Goal: Transaction & Acquisition: Purchase product/service

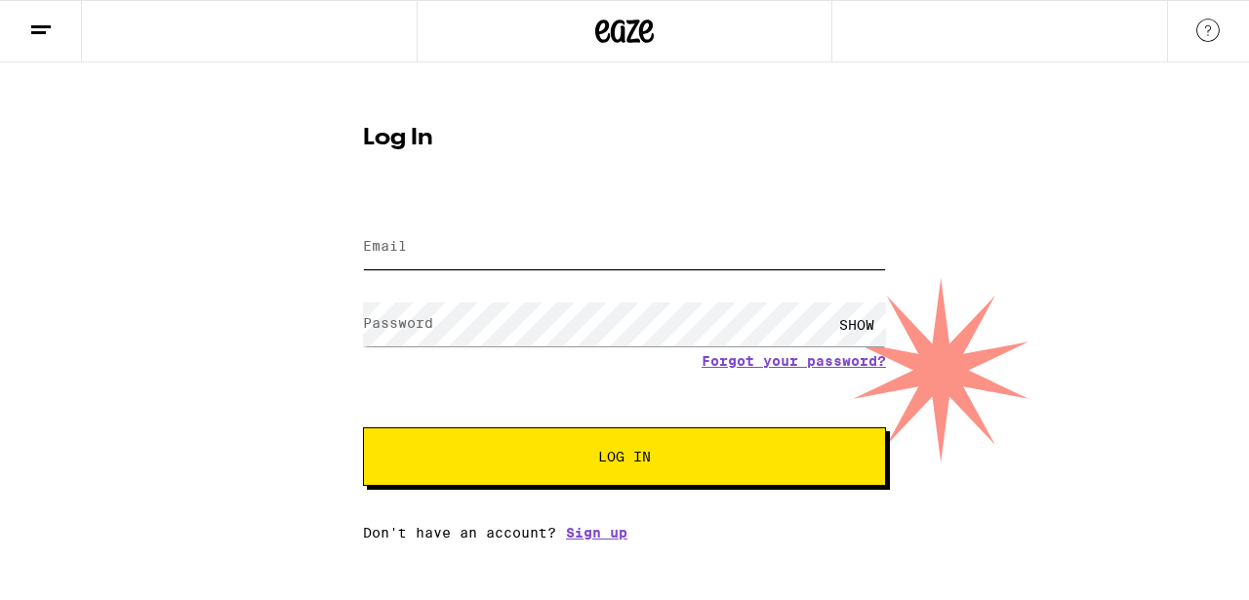
type input "[EMAIL_ADDRESS][DOMAIN_NAME]"
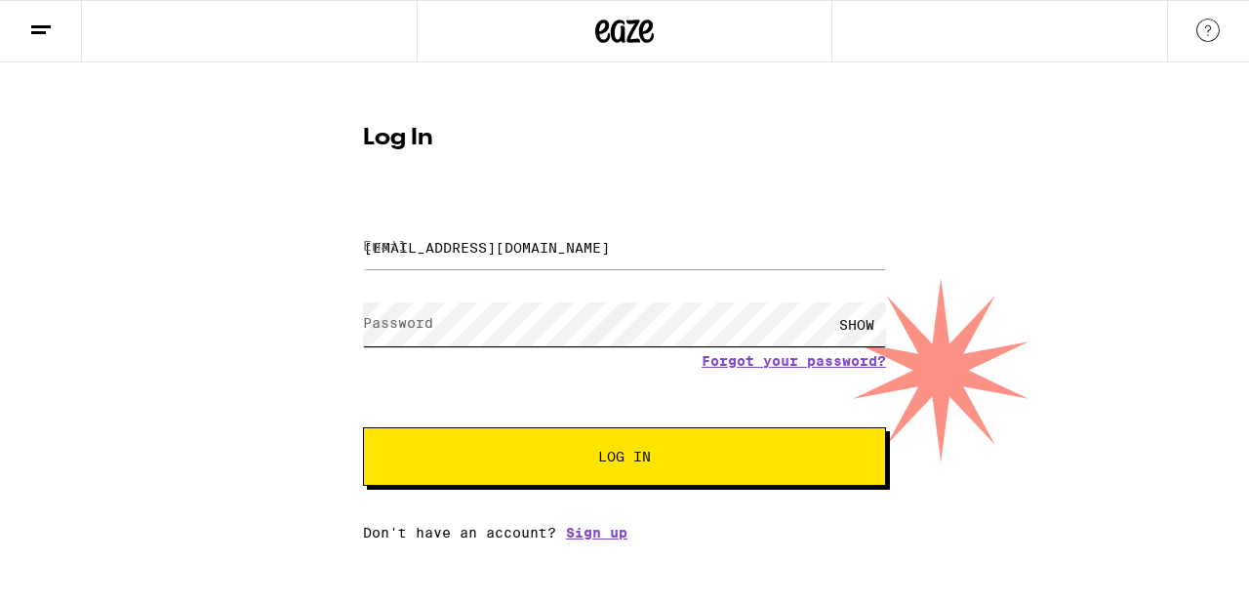
click at [625, 459] on button "Log In" at bounding box center [624, 457] width 523 height 59
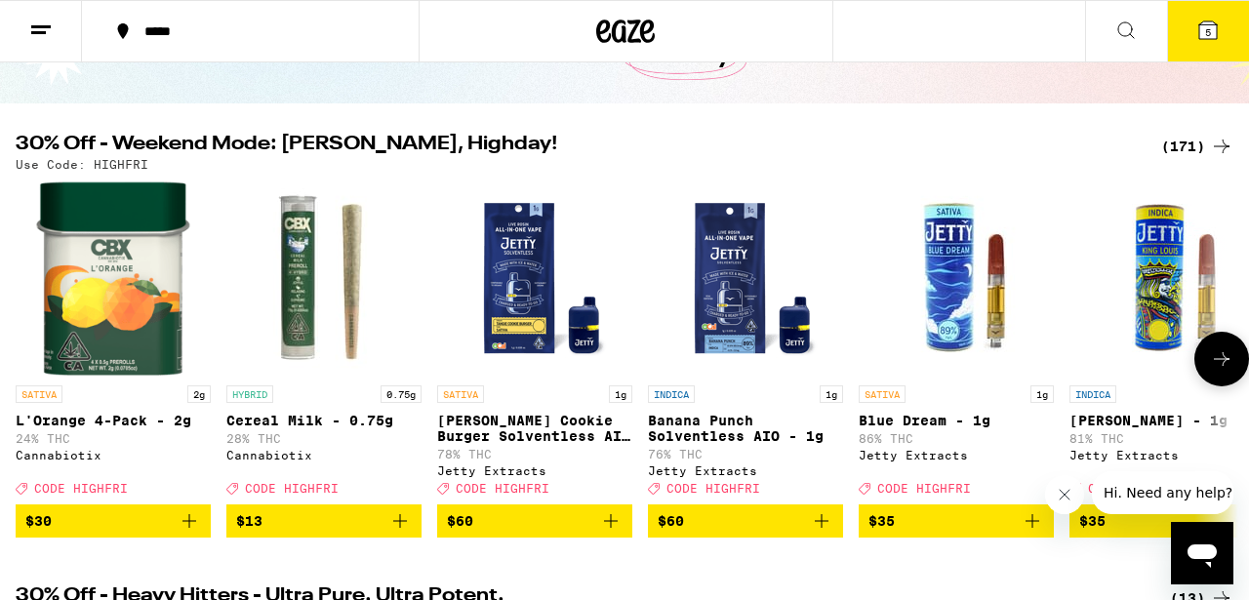
scroll to position [149, 0]
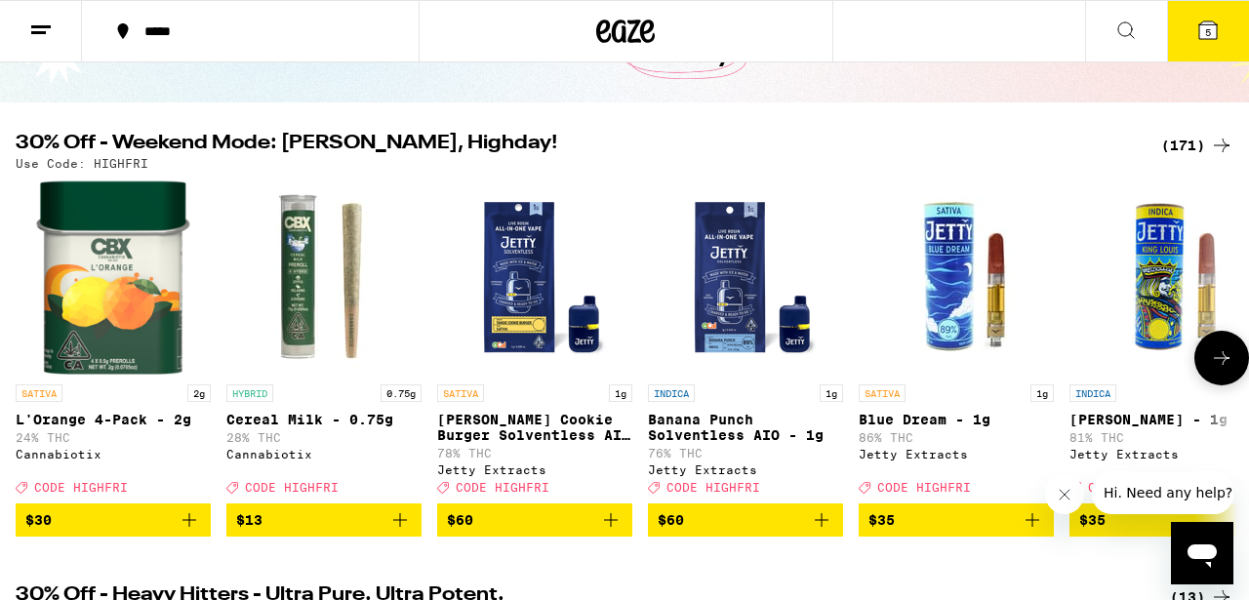
click at [1206, 355] on button at bounding box center [1222, 358] width 55 height 55
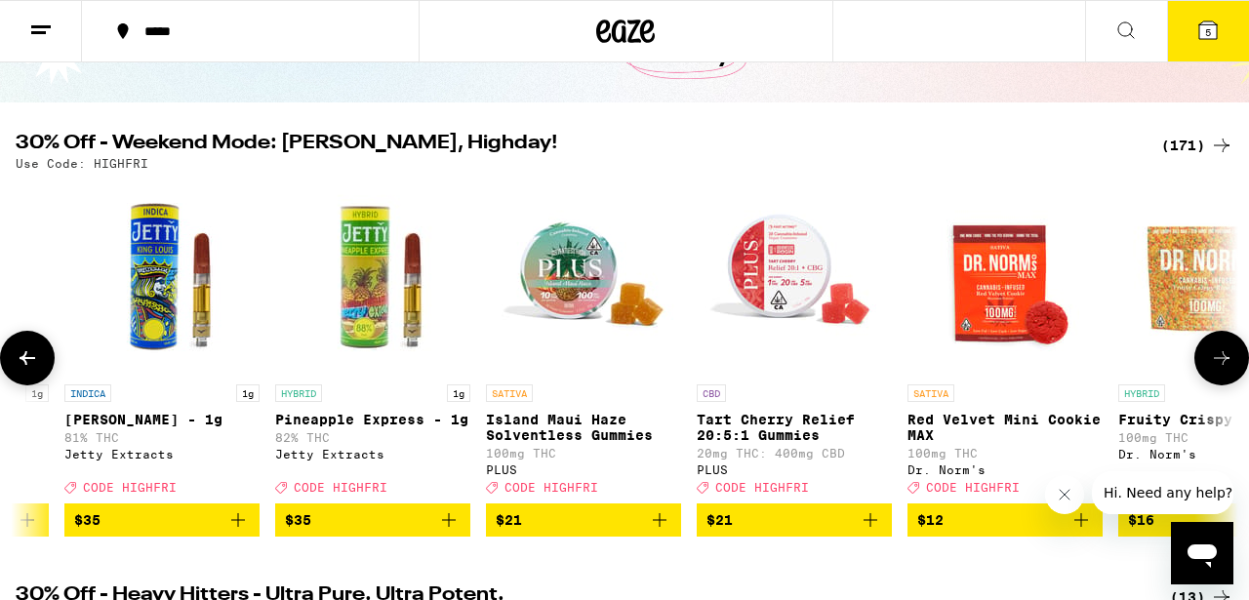
click at [1206, 355] on button at bounding box center [1222, 358] width 55 height 55
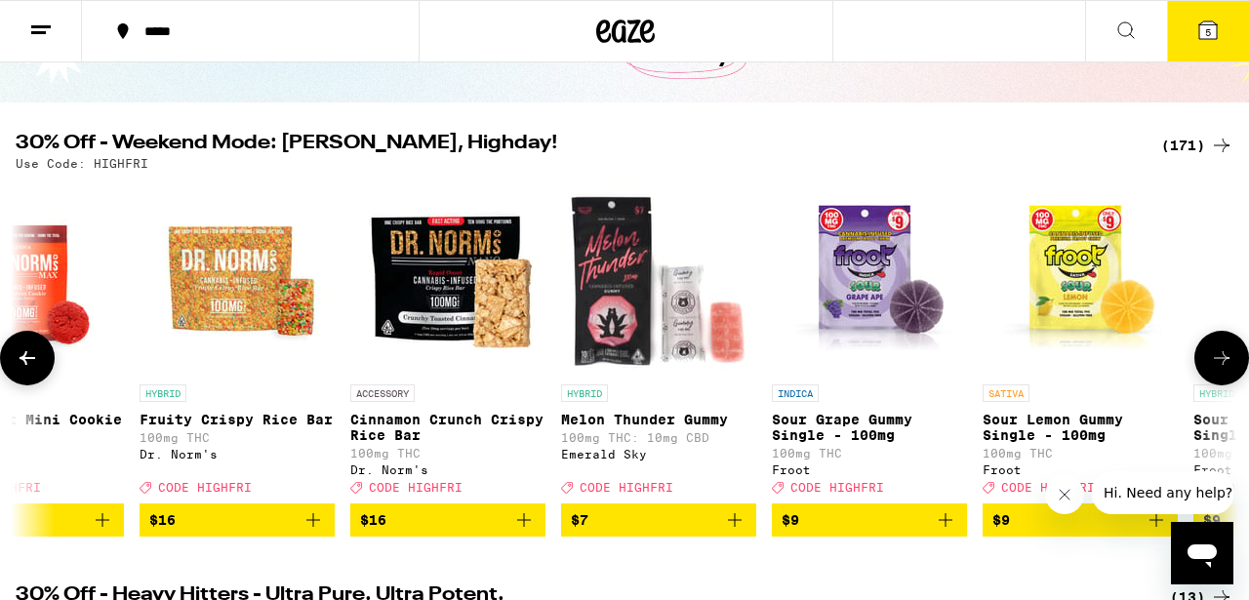
scroll to position [0, 2011]
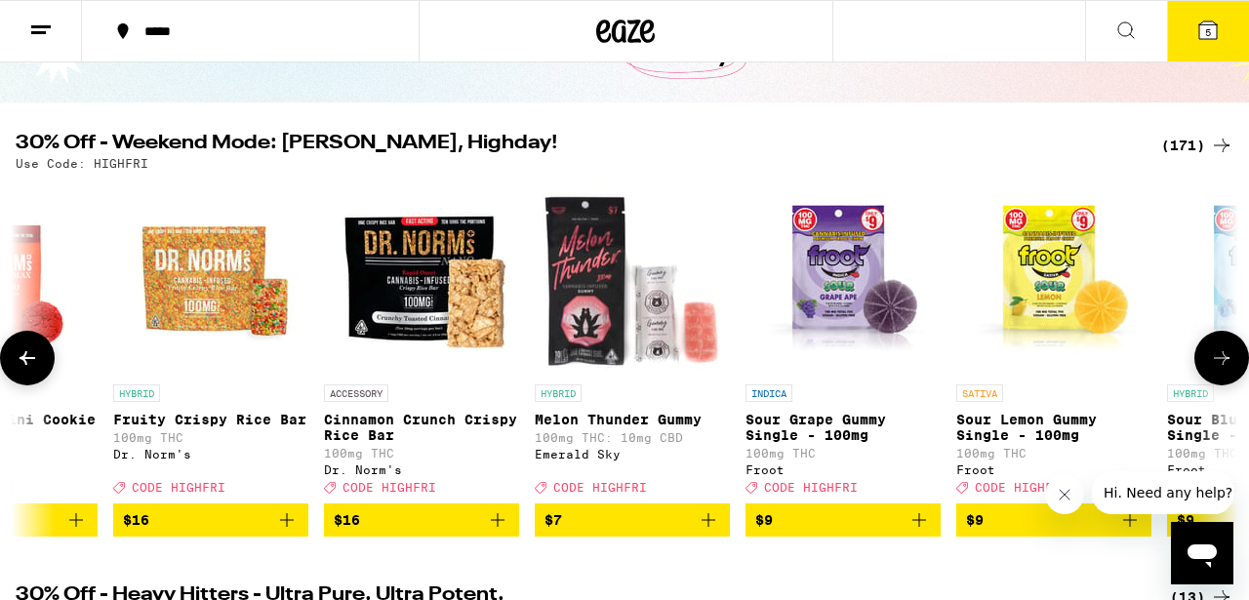
click at [1206, 356] on button at bounding box center [1222, 358] width 55 height 55
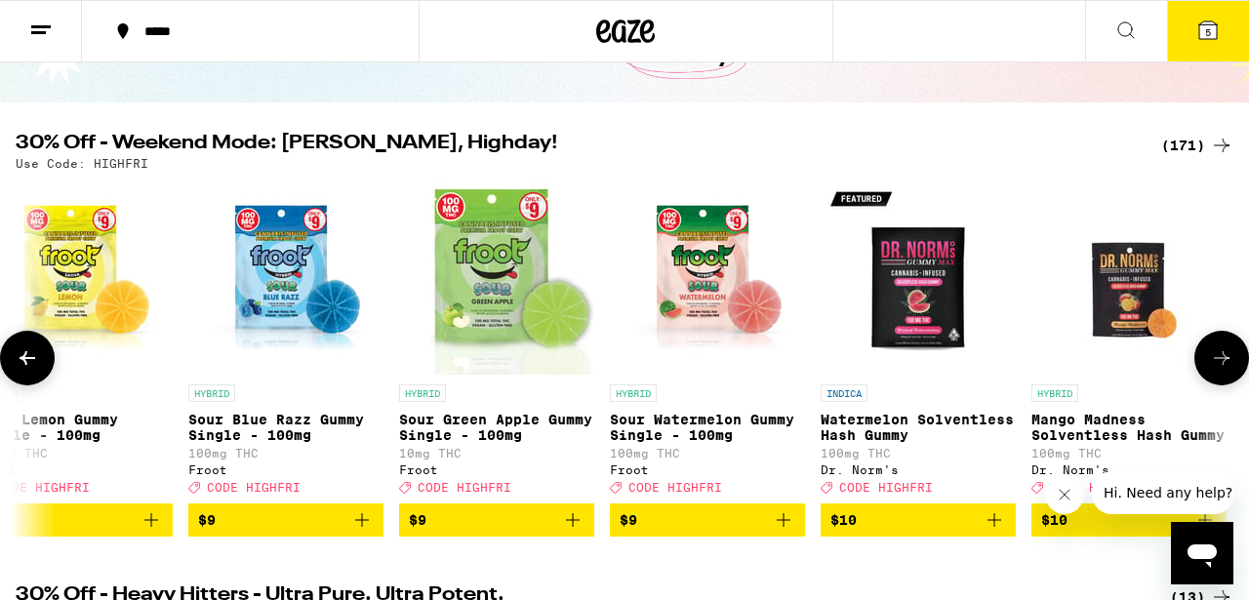
scroll to position [0, 3016]
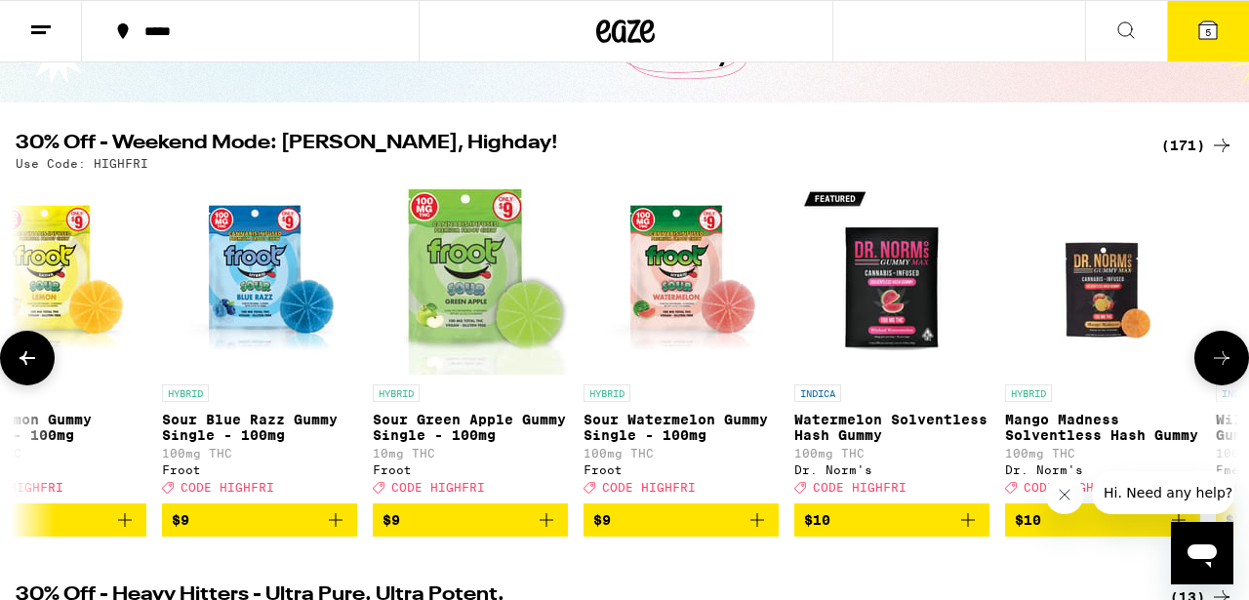
click at [1206, 356] on button at bounding box center [1222, 358] width 55 height 55
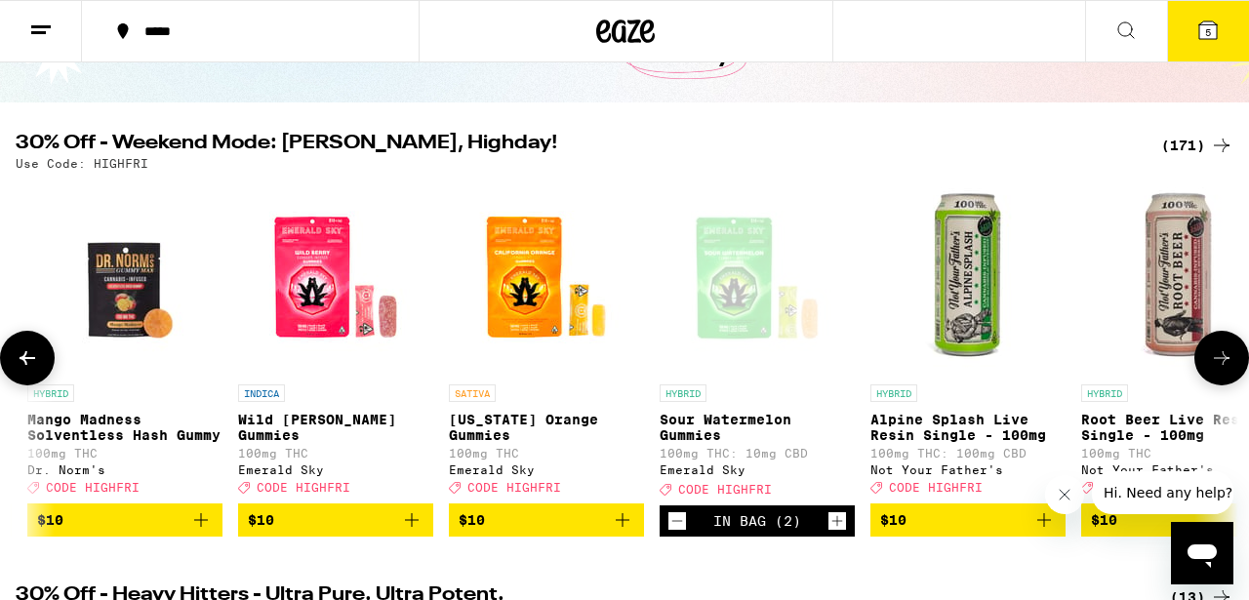
scroll to position [0, 4022]
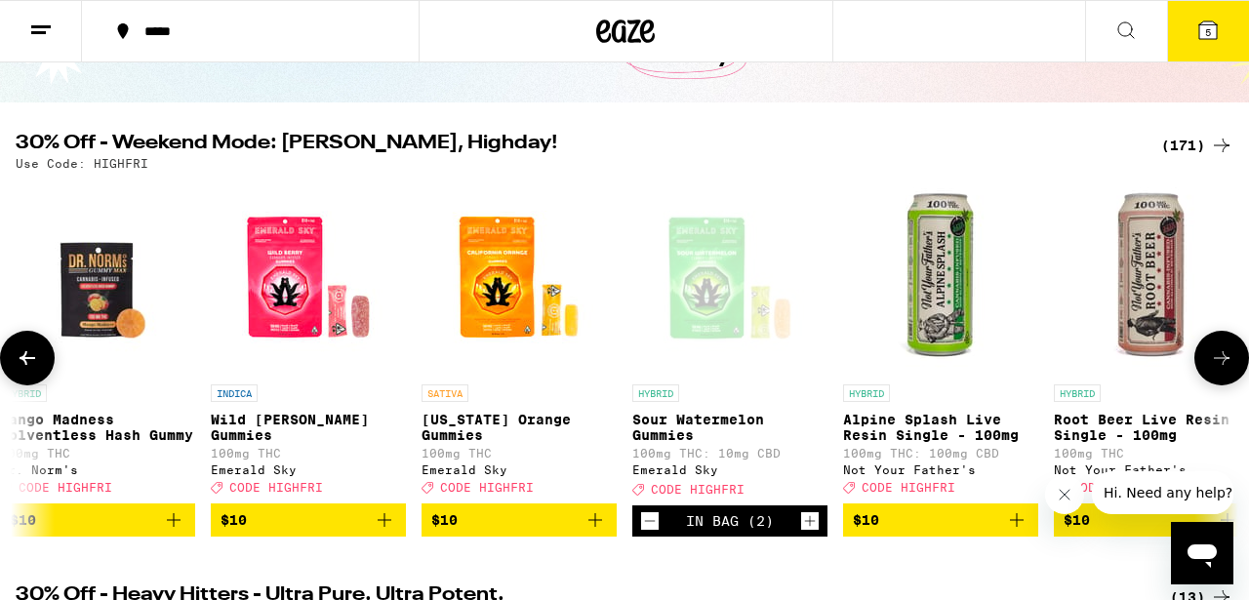
click at [386, 532] on icon "Add to bag" at bounding box center [384, 520] width 23 height 23
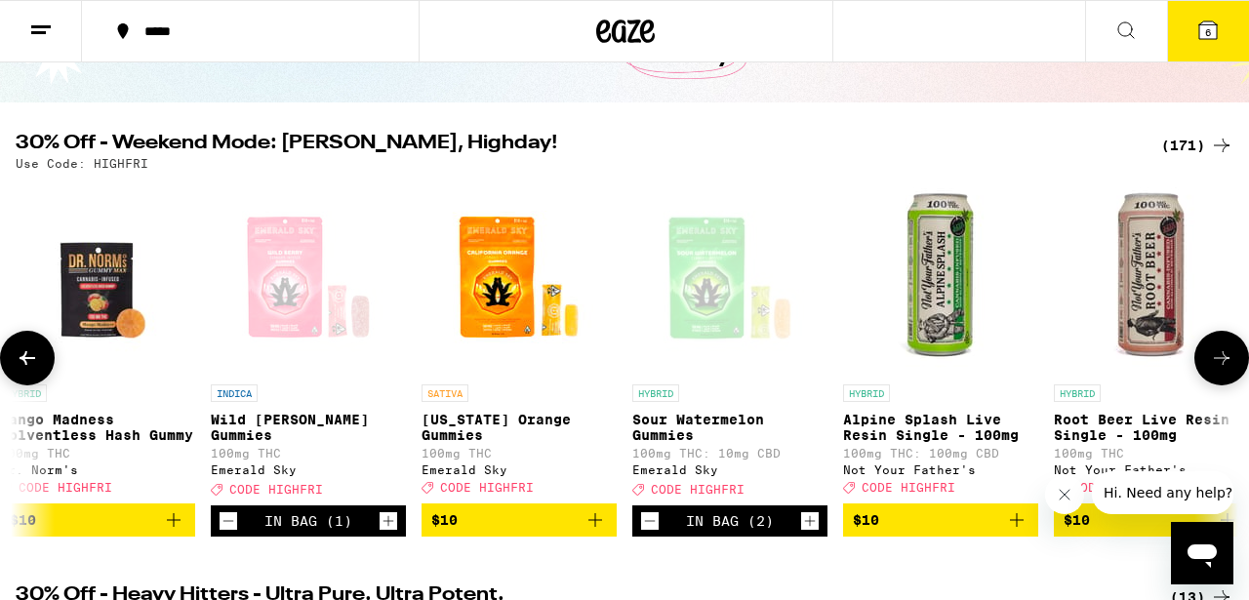
click at [596, 532] on icon "Add to bag" at bounding box center [595, 520] width 23 height 23
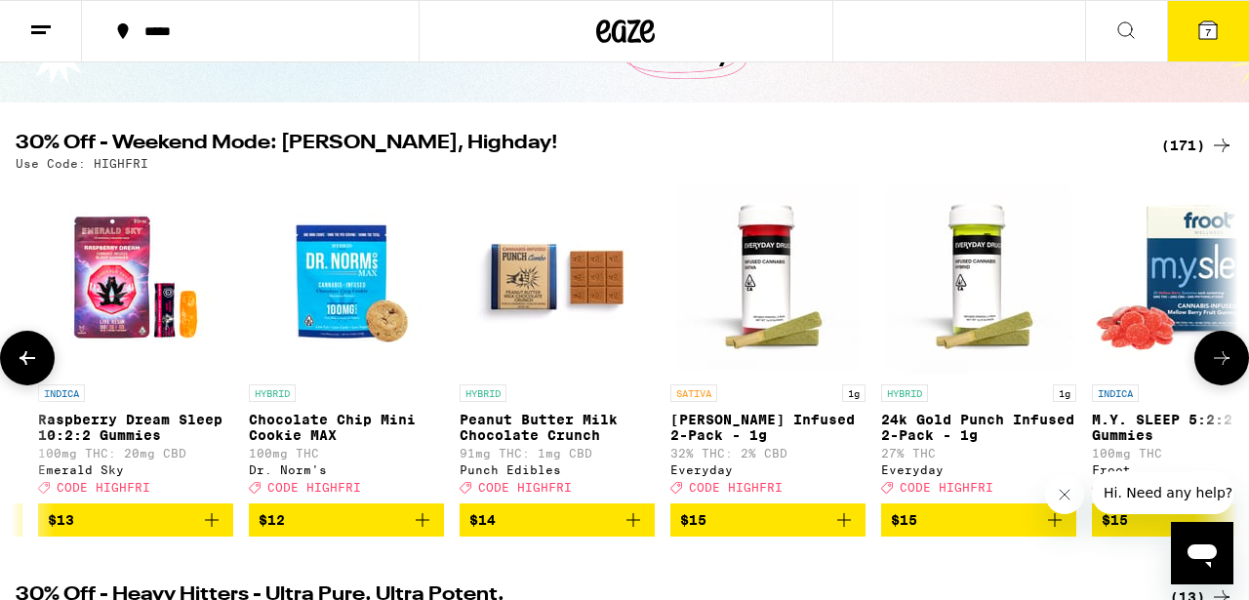
scroll to position [0, 8835]
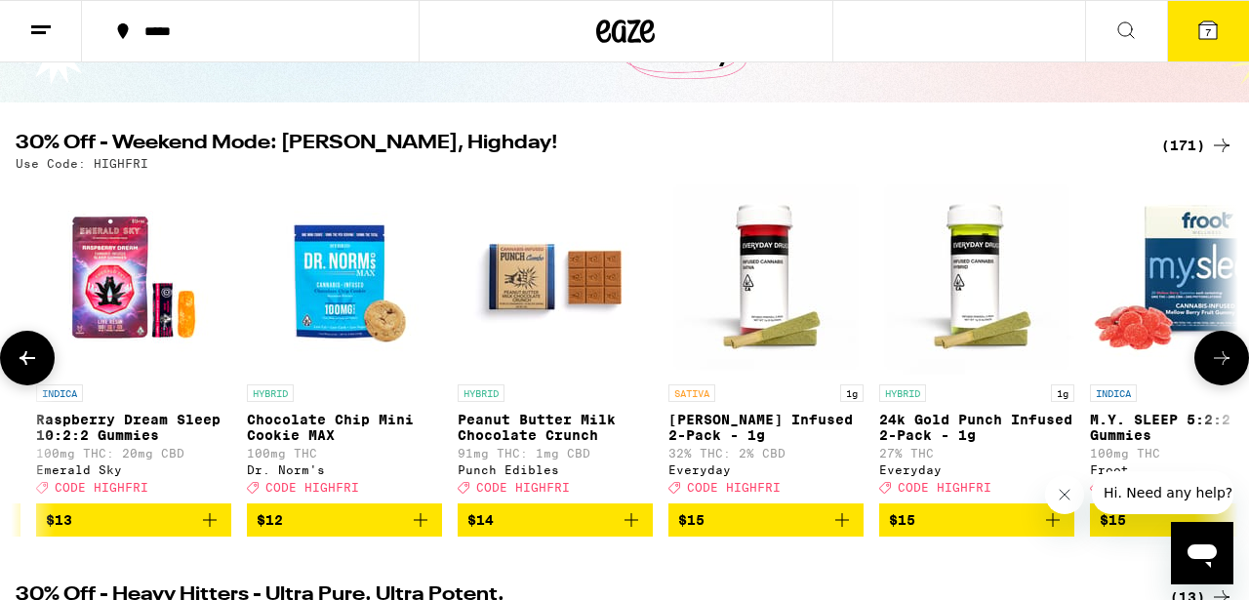
click at [206, 532] on icon "Add to bag" at bounding box center [209, 520] width 23 height 23
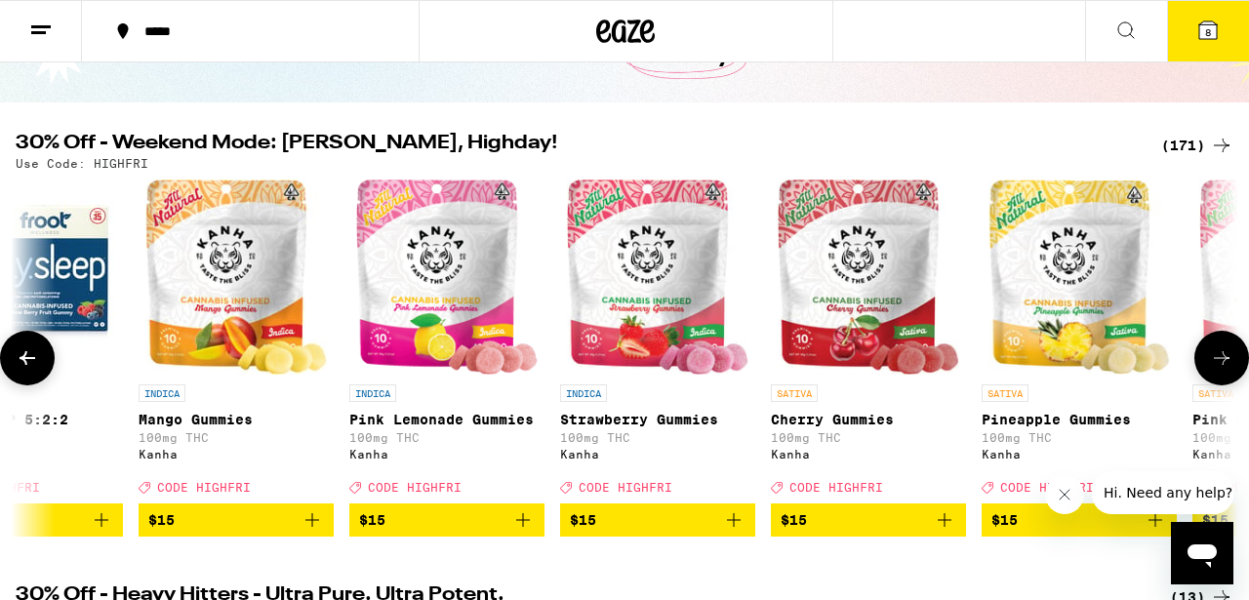
scroll to position [0, 10000]
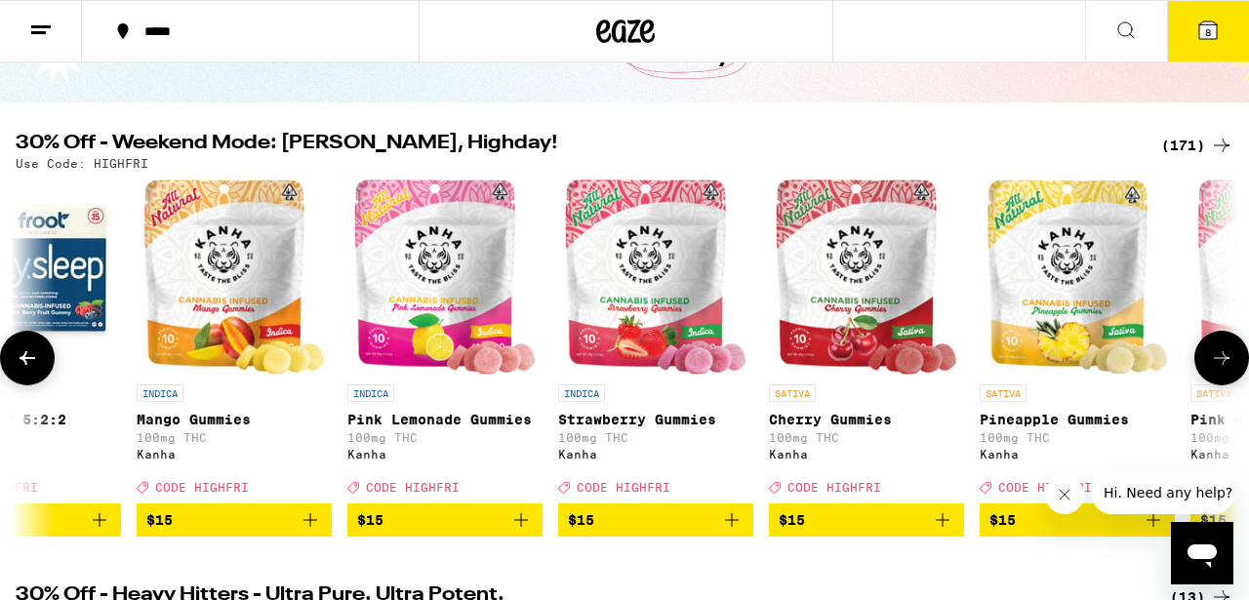
click at [734, 532] on icon "Add to bag" at bounding box center [731, 520] width 23 height 23
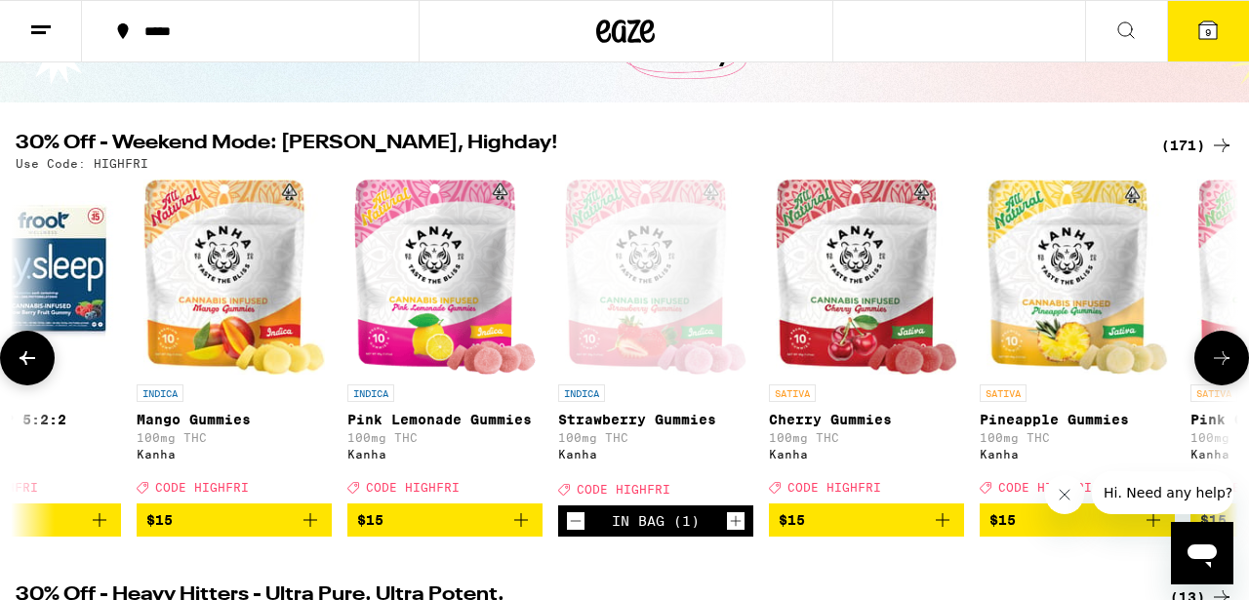
click at [530, 532] on icon "Add to bag" at bounding box center [521, 520] width 23 height 23
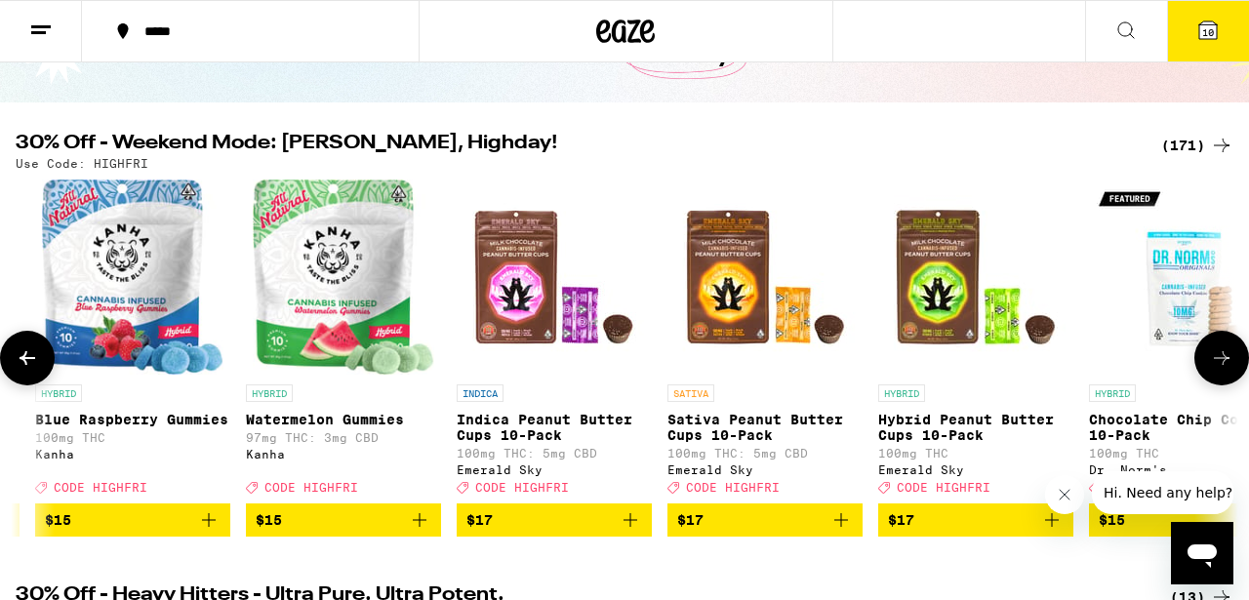
scroll to position [0, 11483]
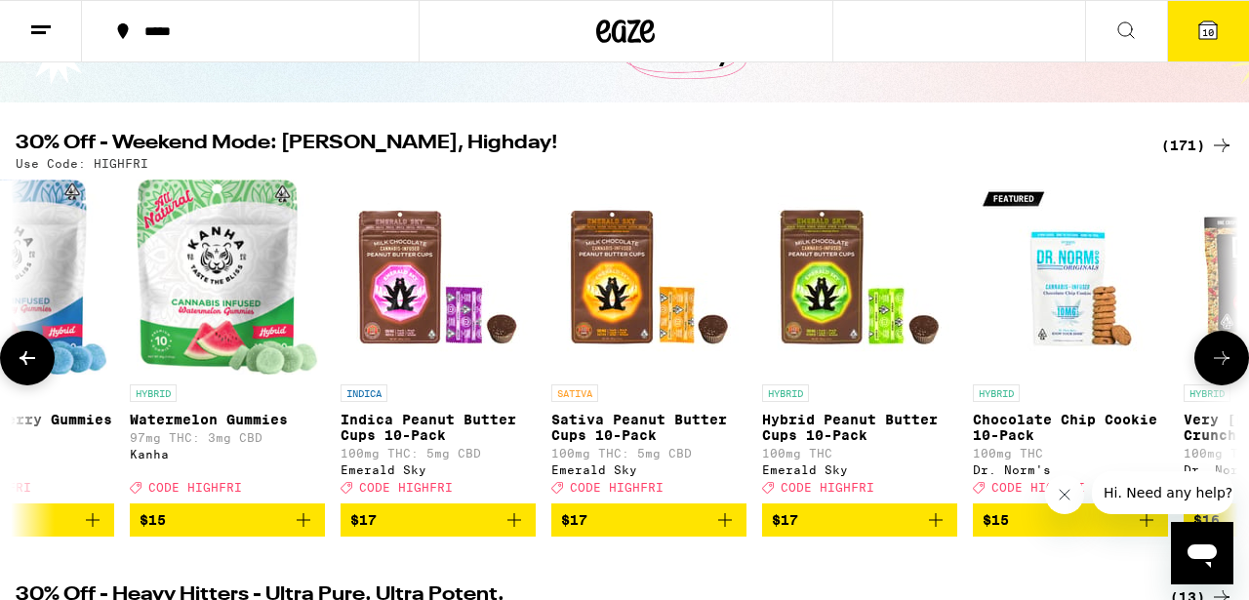
click at [937, 532] on icon "Add to bag" at bounding box center [935, 520] width 23 height 23
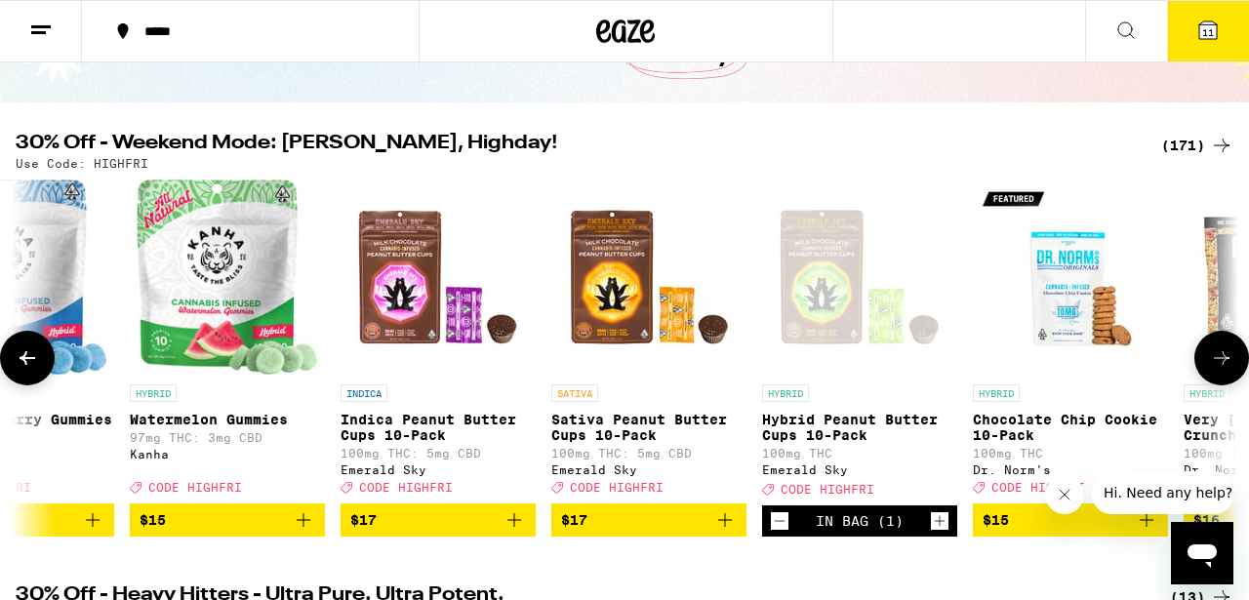
click at [937, 533] on icon "Increment" at bounding box center [940, 521] width 18 height 23
click at [773, 533] on icon "Decrement" at bounding box center [780, 521] width 18 height 23
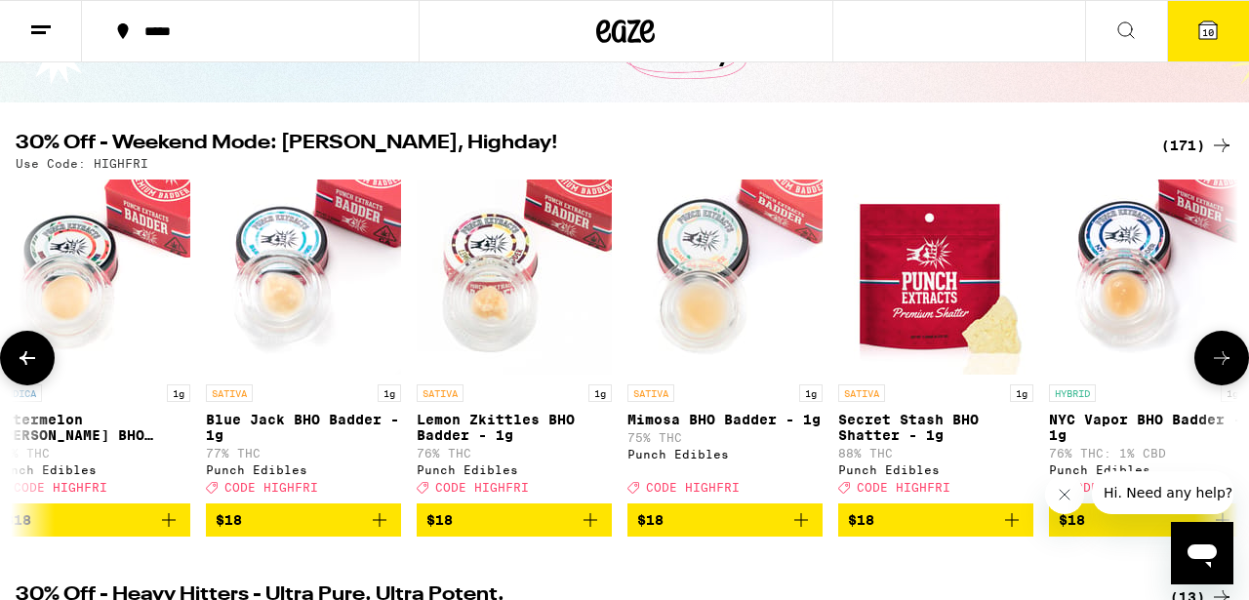
scroll to position [0, 15002]
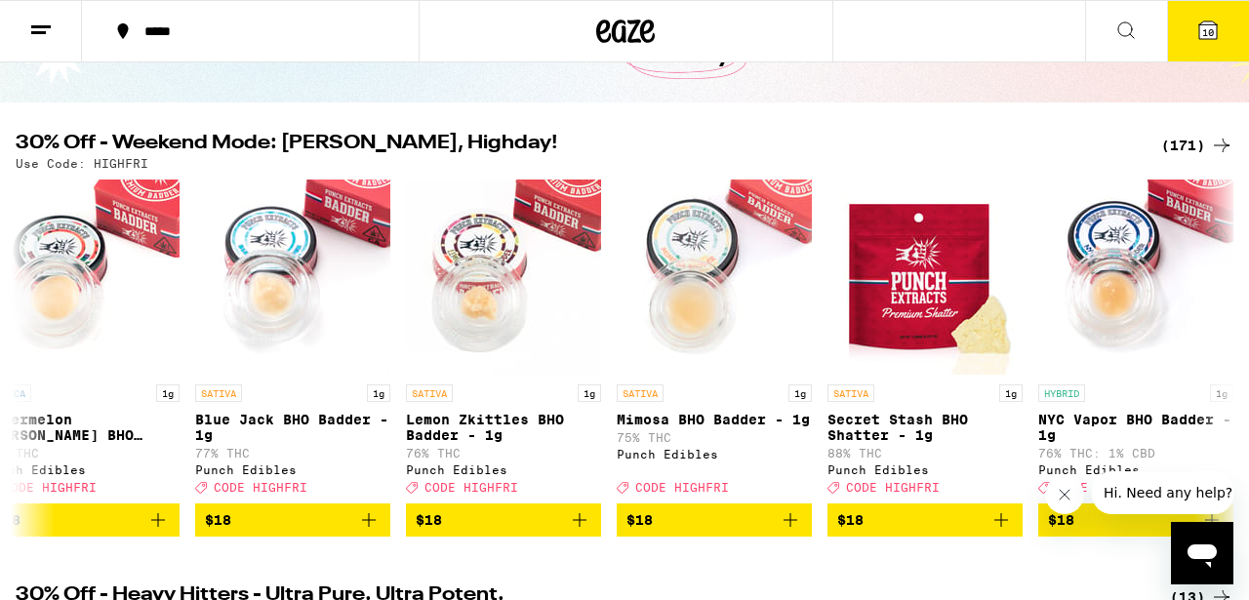
click at [1216, 30] on icon at bounding box center [1209, 30] width 18 height 18
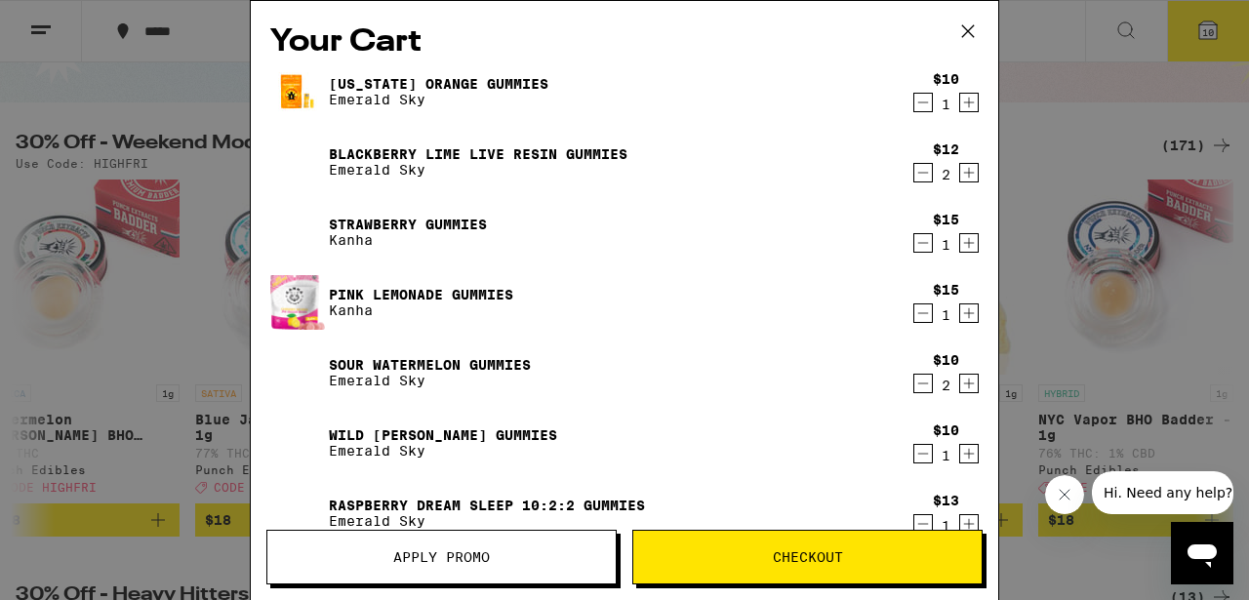
click at [920, 176] on icon "Decrement" at bounding box center [924, 172] width 18 height 23
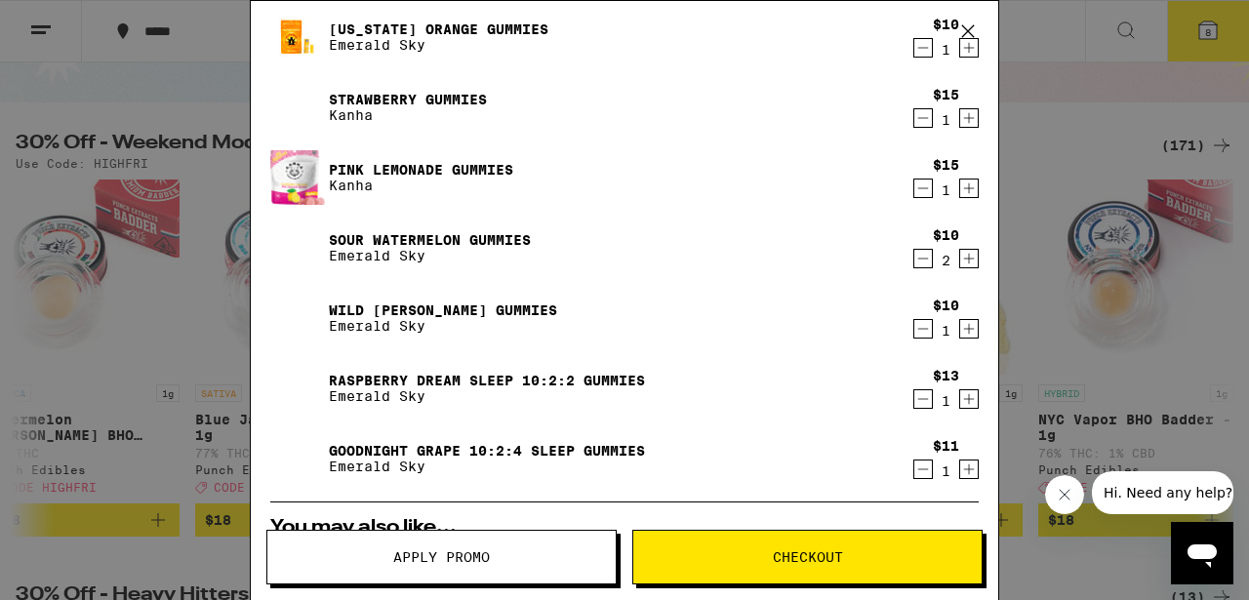
scroll to position [54, 0]
click at [921, 264] on icon "Decrement" at bounding box center [924, 259] width 18 height 23
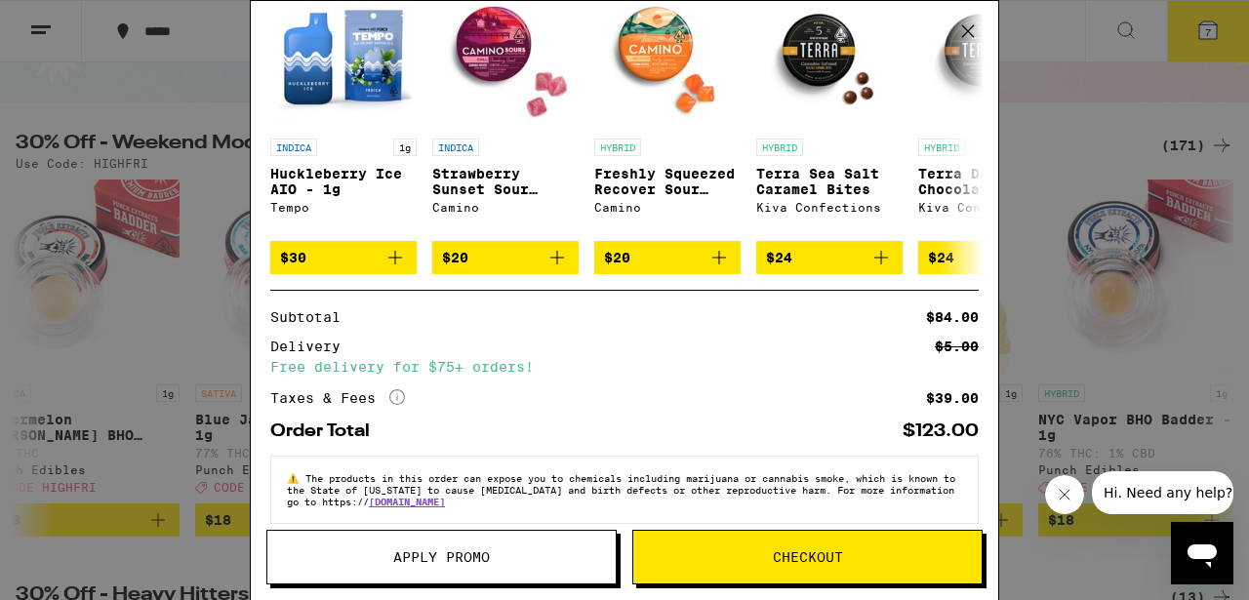
scroll to position [621, 0]
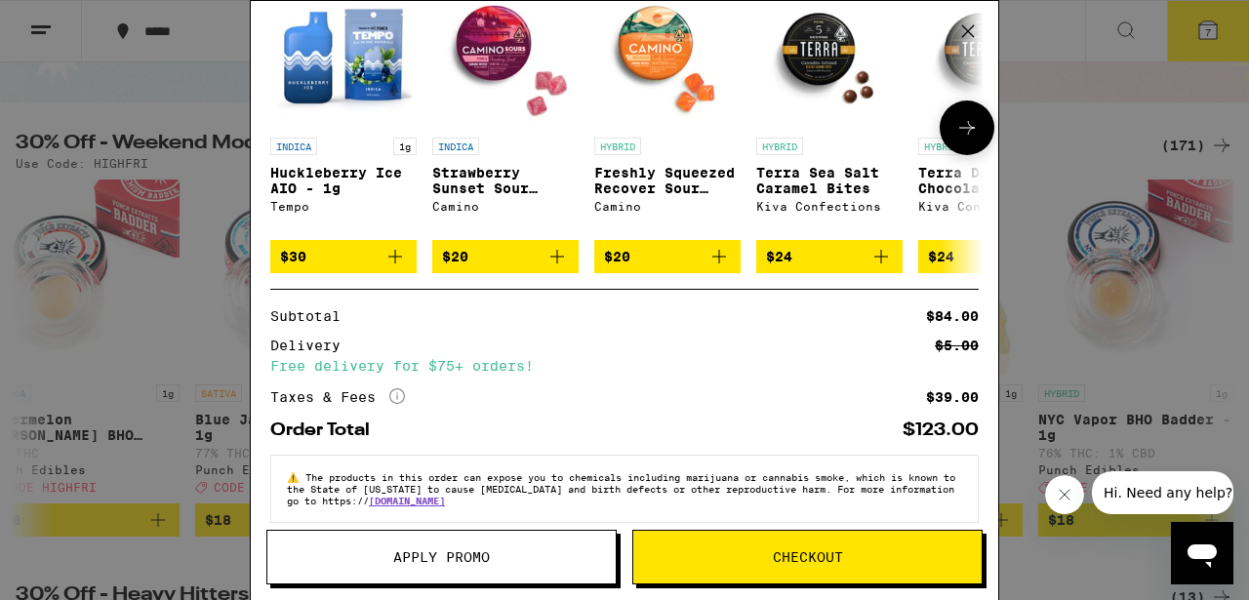
click at [716, 264] on icon "Add to bag" at bounding box center [720, 257] width 14 height 14
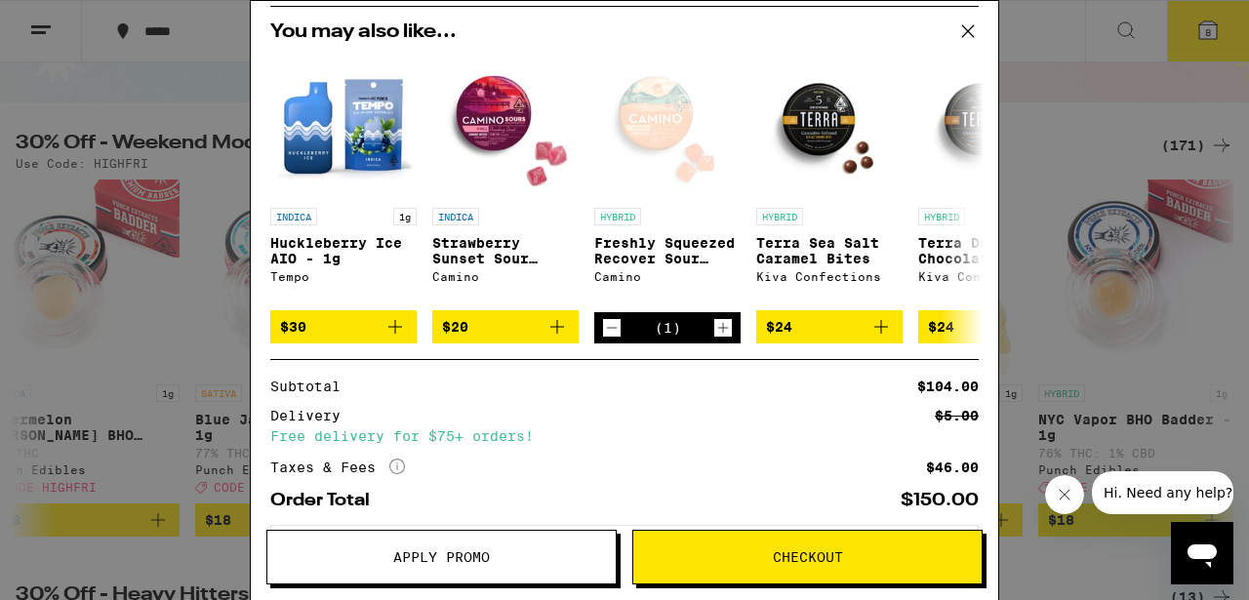
click at [813, 551] on span "Checkout" at bounding box center [808, 558] width 70 height 14
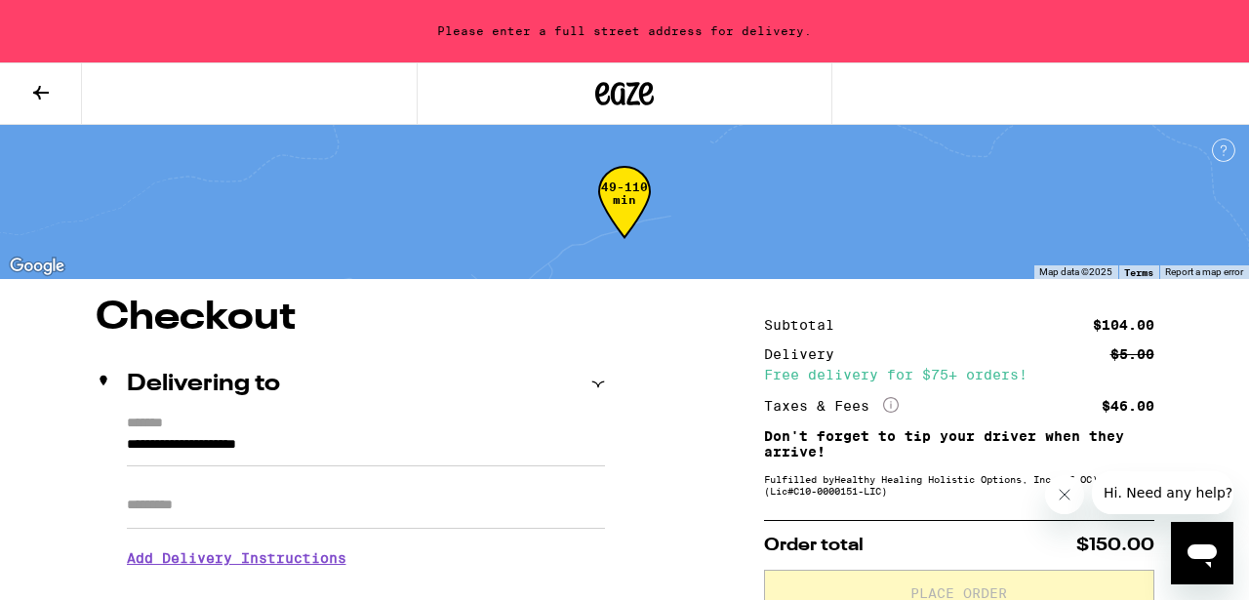
click at [280, 503] on input "Apt/Suite" at bounding box center [366, 505] width 478 height 47
click at [127, 441] on input "**********" at bounding box center [366, 449] width 478 height 33
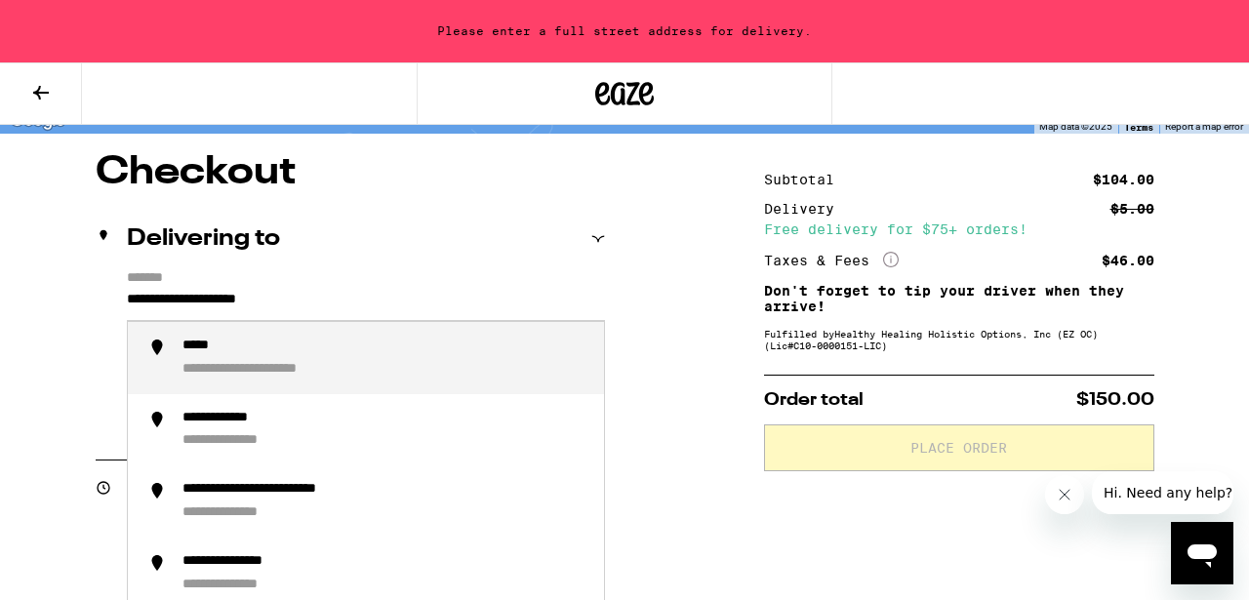
scroll to position [187, 0]
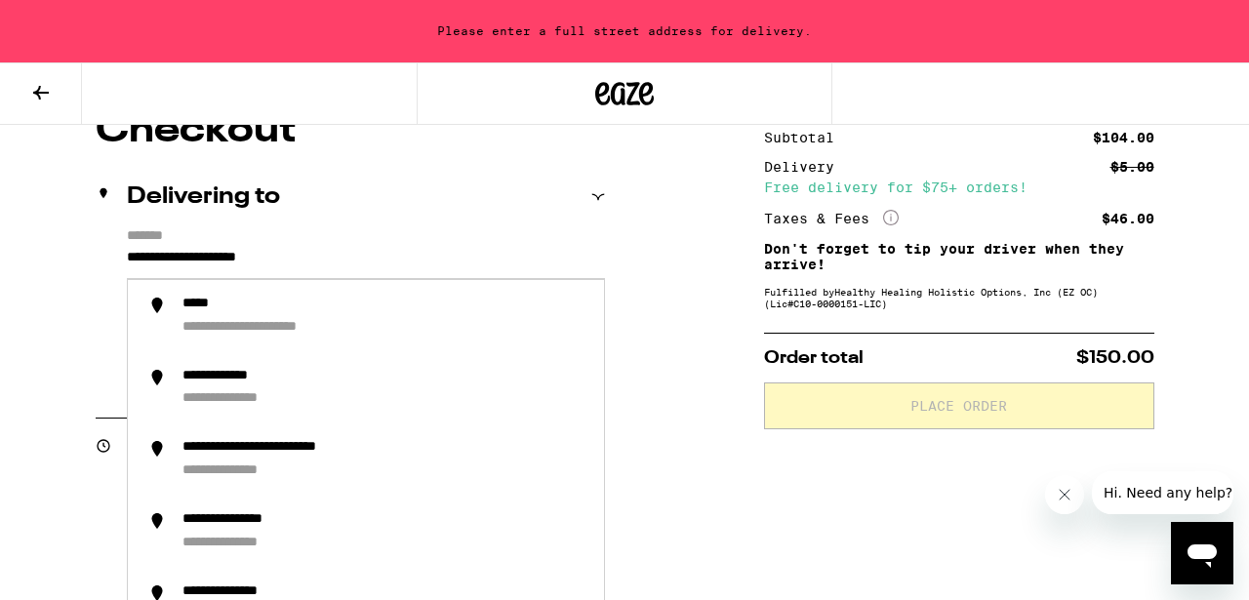
click at [259, 259] on input "**********" at bounding box center [366, 262] width 478 height 33
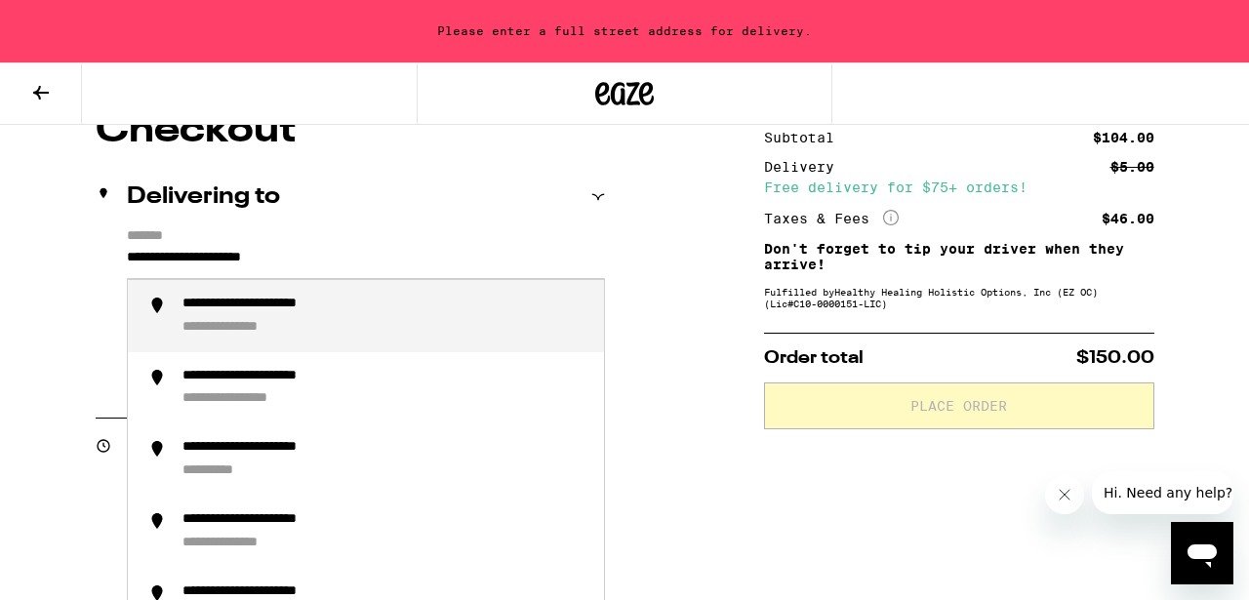
click at [223, 334] on div "**********" at bounding box center [249, 328] width 133 height 18
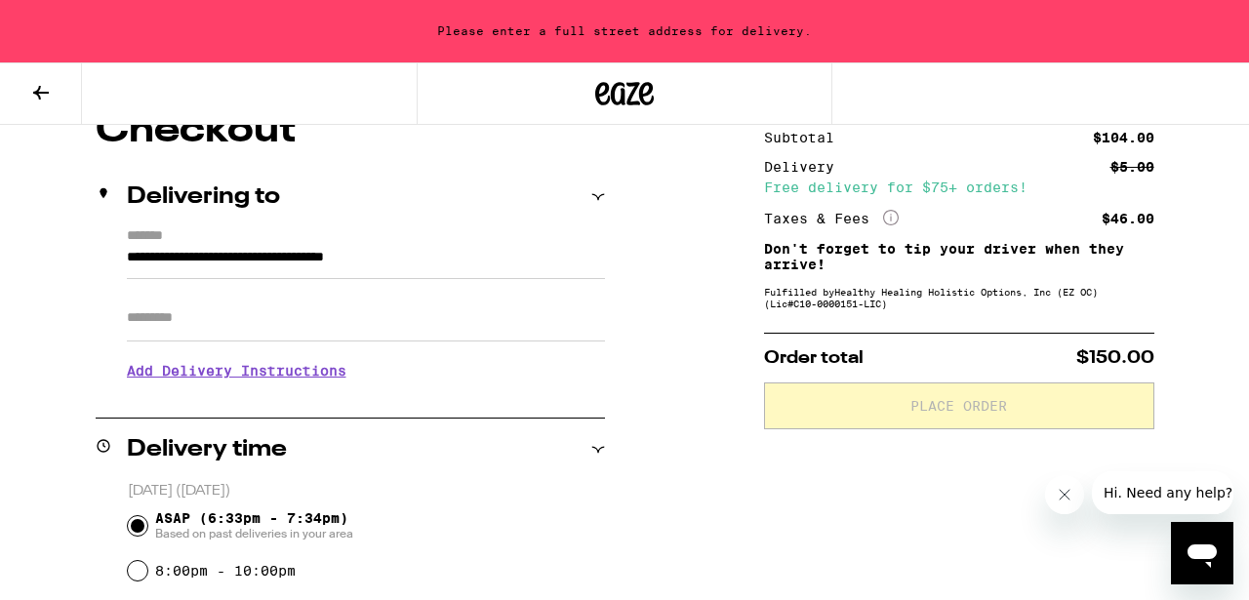
type input "**********"
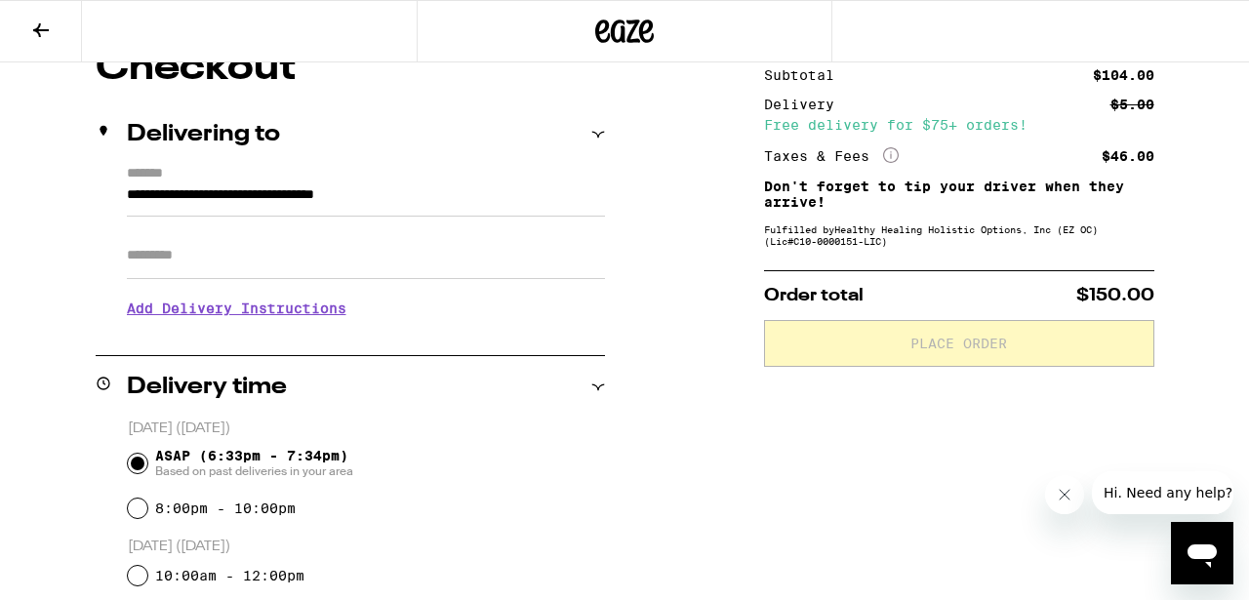
click at [223, 331] on h3 "Add Delivery Instructions" at bounding box center [366, 308] width 478 height 45
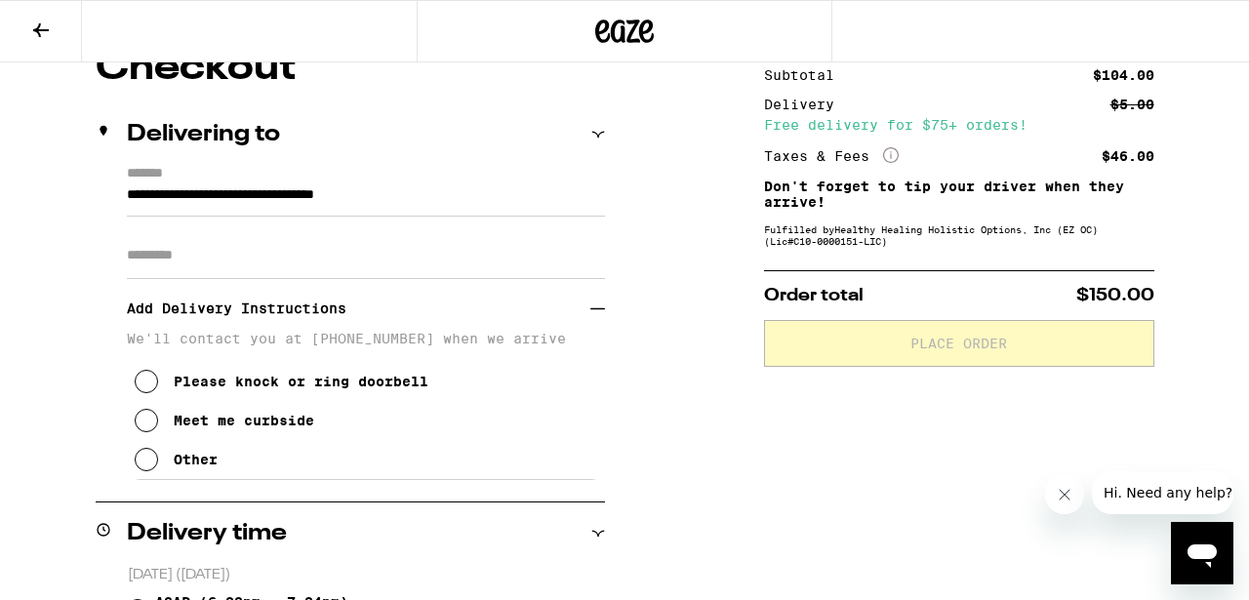
click at [209, 266] on input "Apt/Suite" at bounding box center [366, 255] width 478 height 47
type input "*"
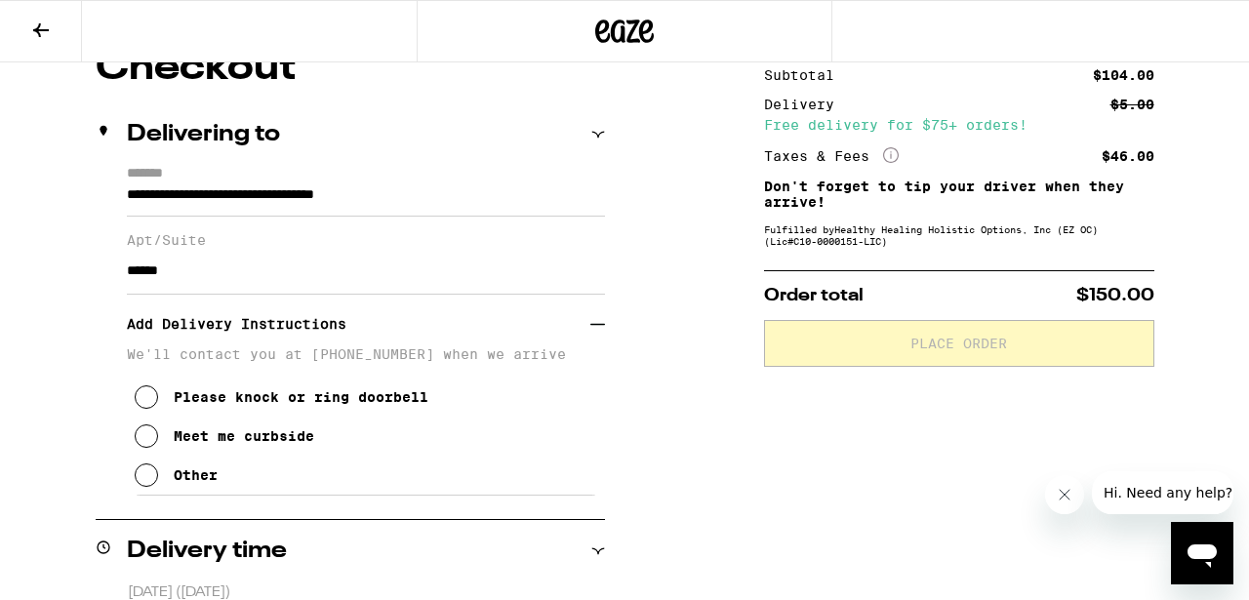
type input "******"
click at [142, 439] on icon at bounding box center [146, 436] width 23 height 23
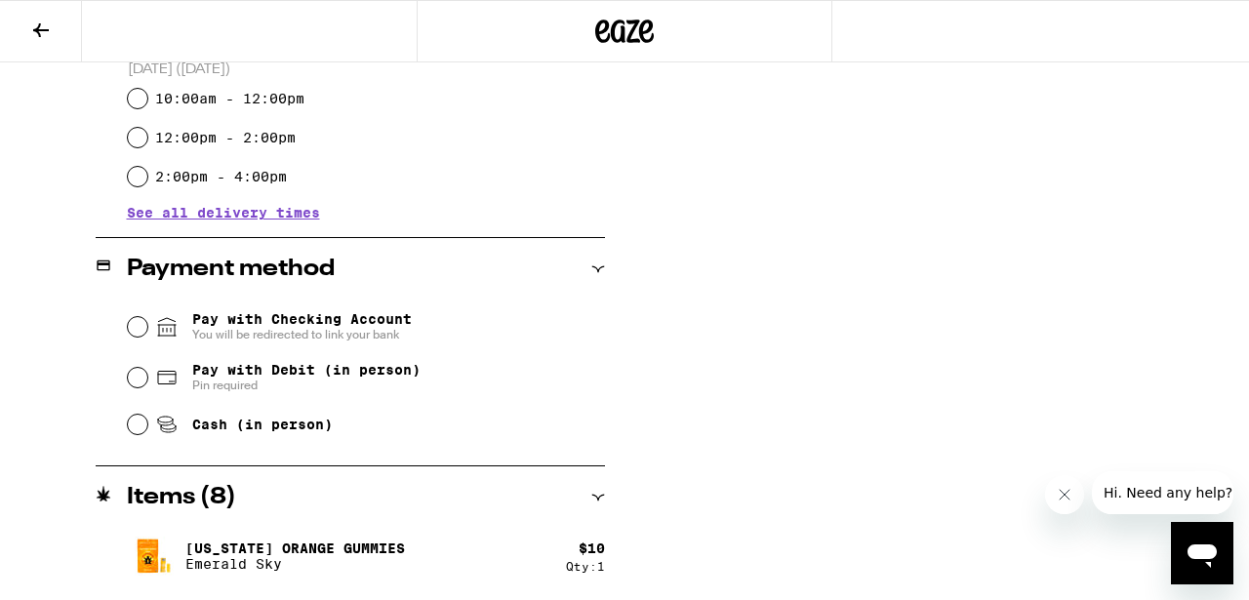
scroll to position [840, 0]
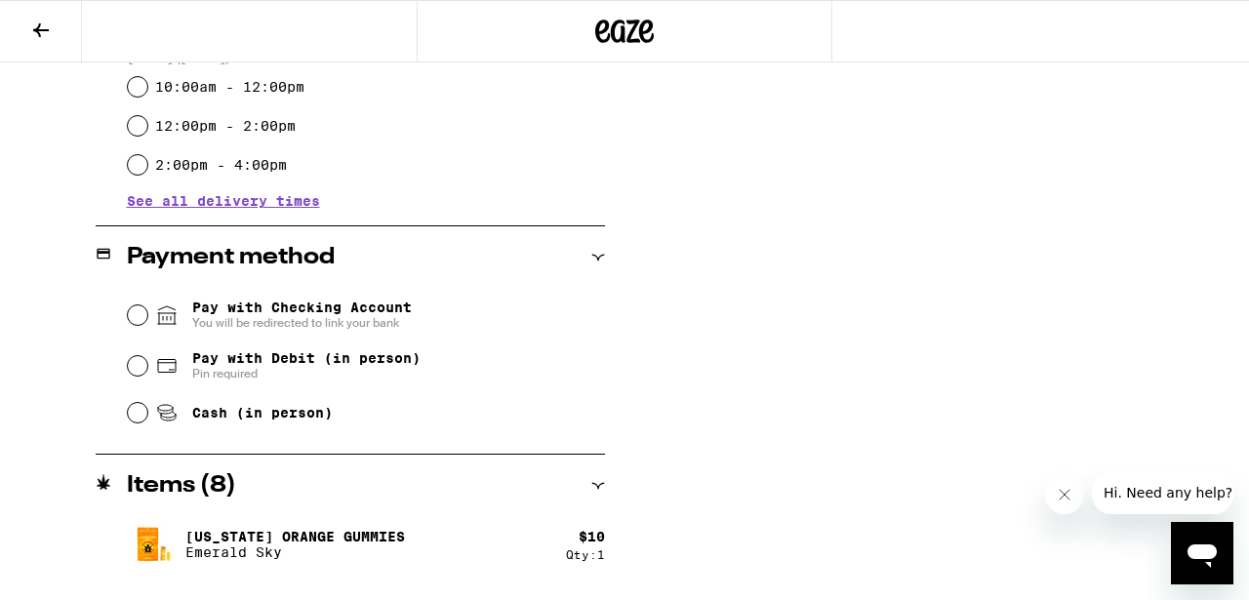
click at [141, 418] on input "Cash (in person)" at bounding box center [138, 413] width 20 height 20
radio input "true"
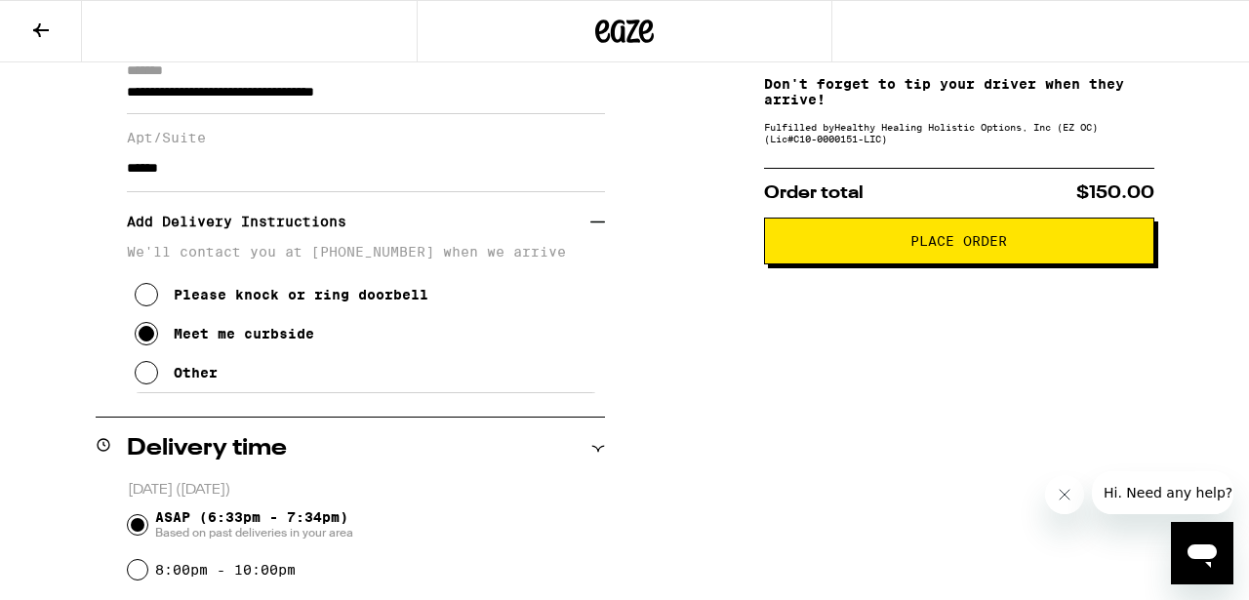
scroll to position [253, 0]
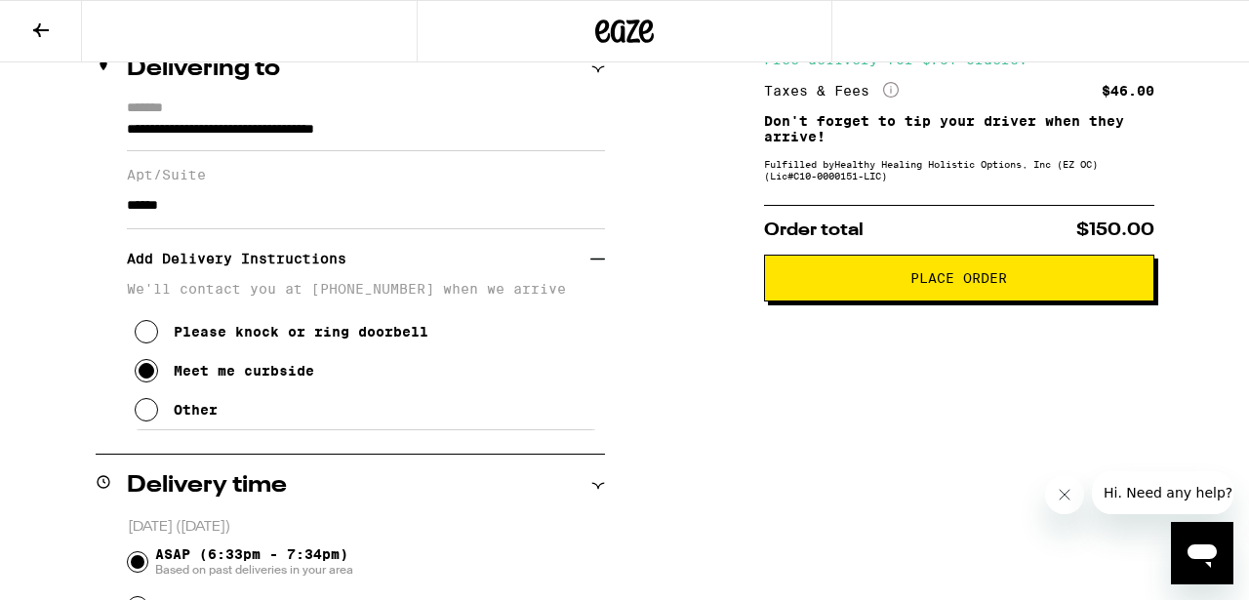
click at [958, 285] on span "Place Order" at bounding box center [959, 278] width 97 height 14
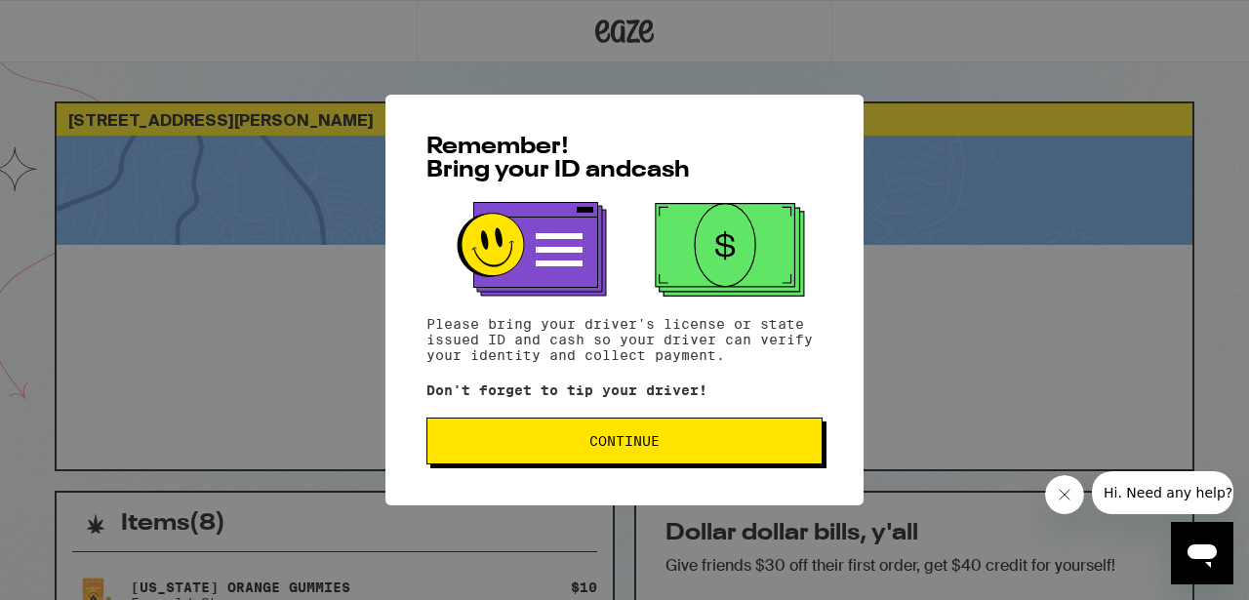
click at [622, 459] on button "Continue" at bounding box center [625, 441] width 396 height 47
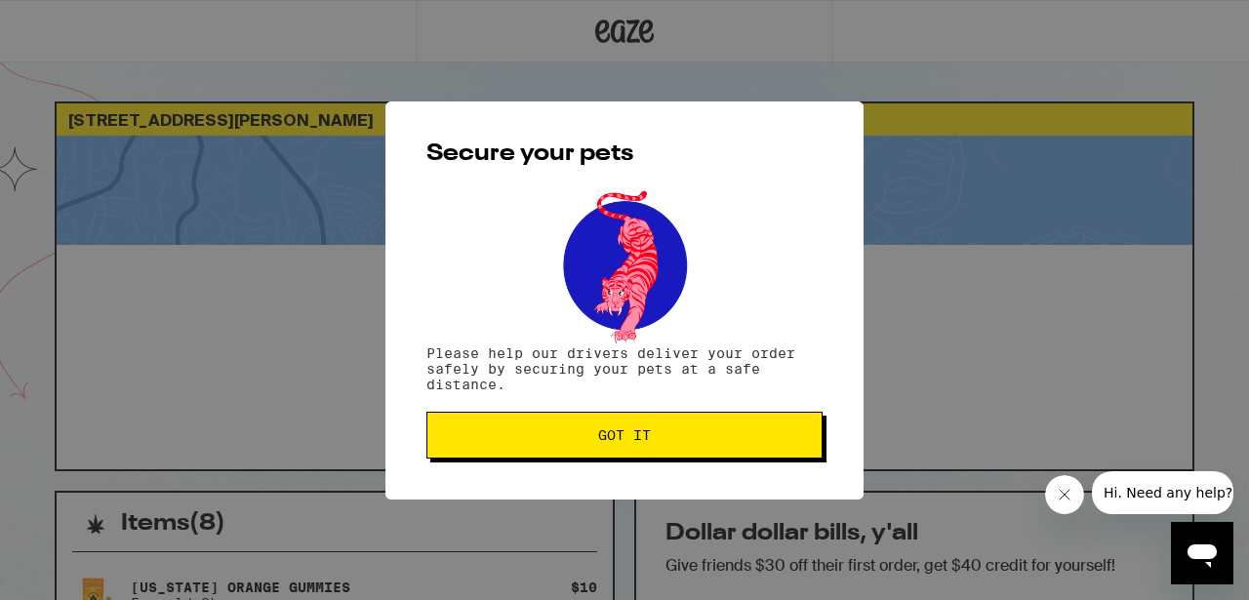
click at [619, 442] on span "Got it" at bounding box center [624, 436] width 53 height 14
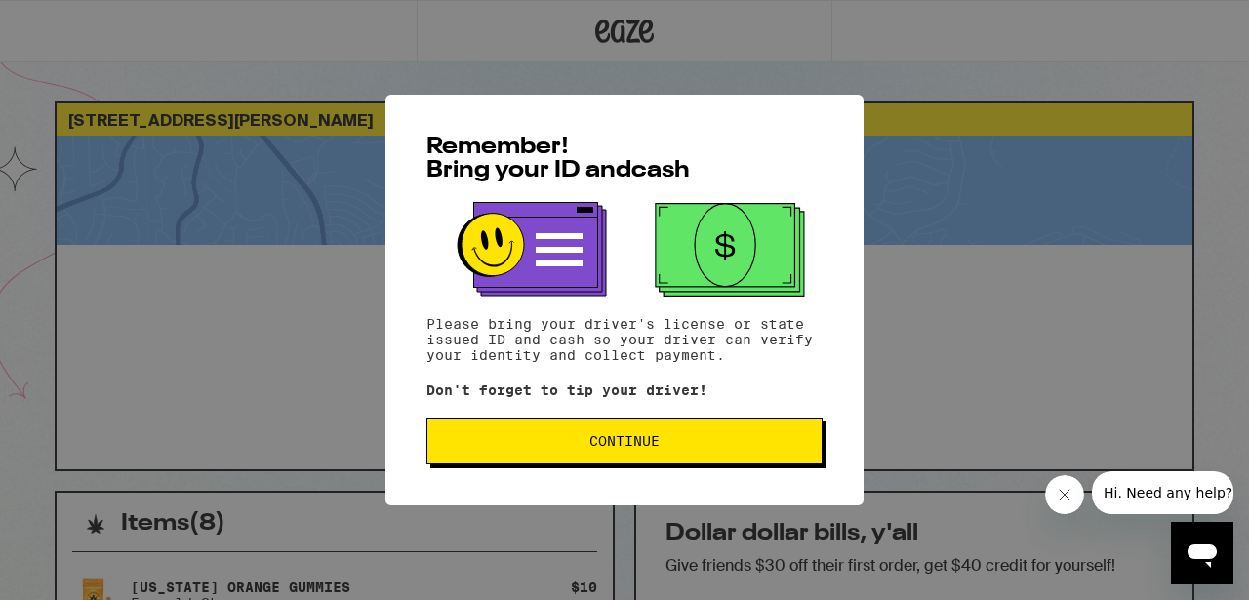
click at [702, 453] on button "Continue" at bounding box center [625, 441] width 396 height 47
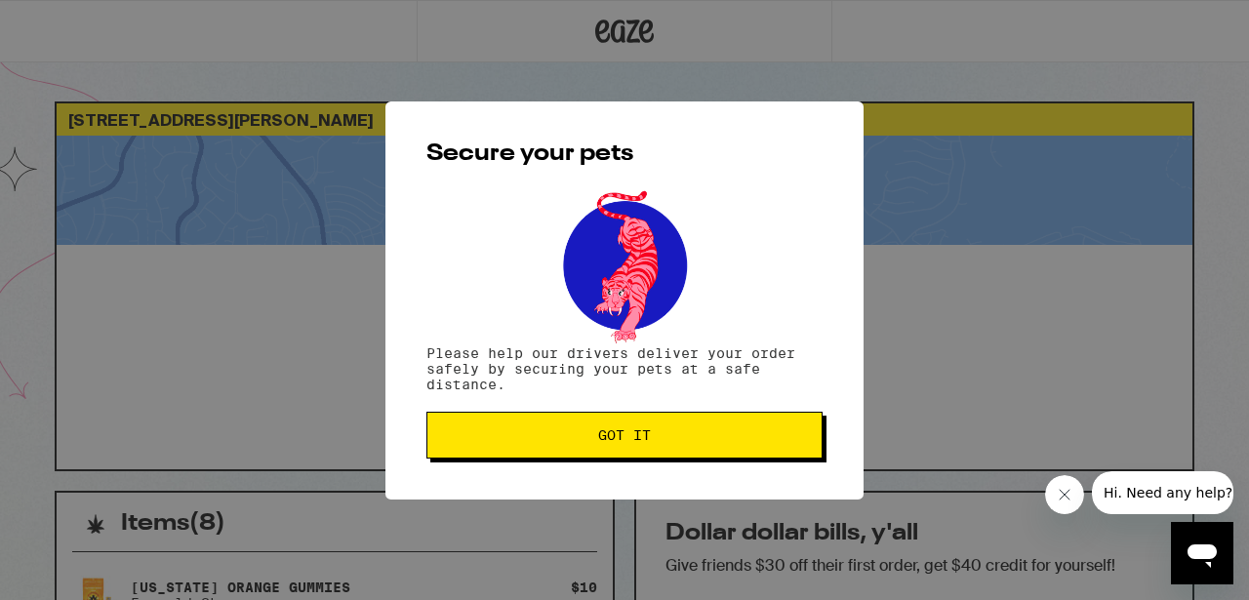
click at [681, 441] on span "Got it" at bounding box center [624, 436] width 363 height 14
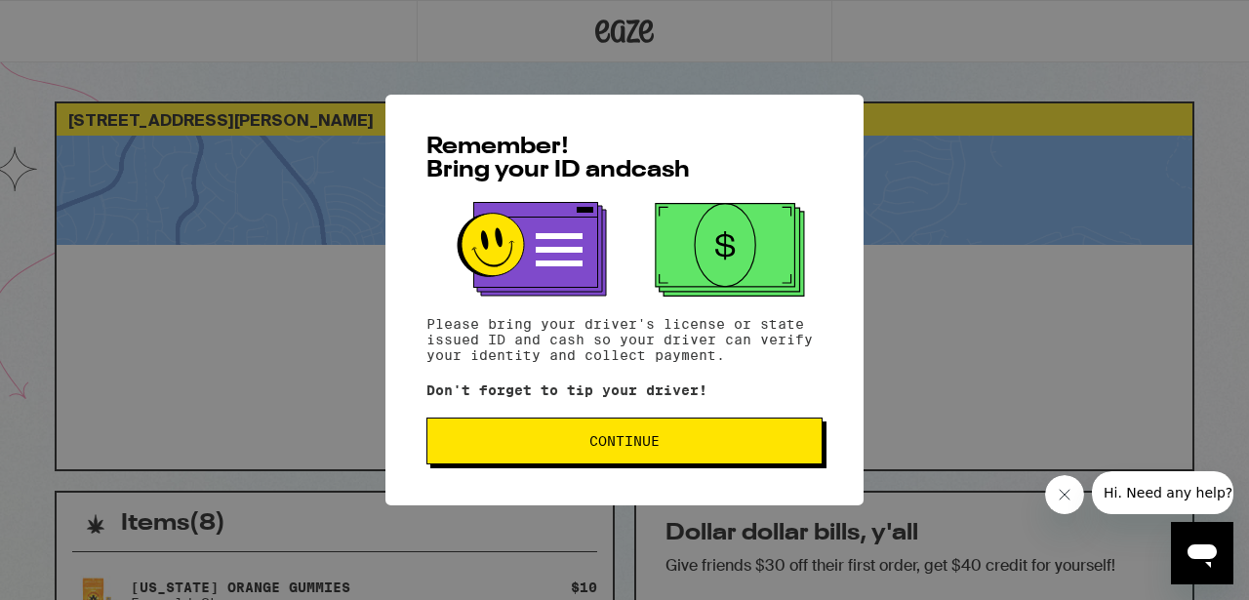
click at [566, 448] on span "Continue" at bounding box center [624, 441] width 363 height 14
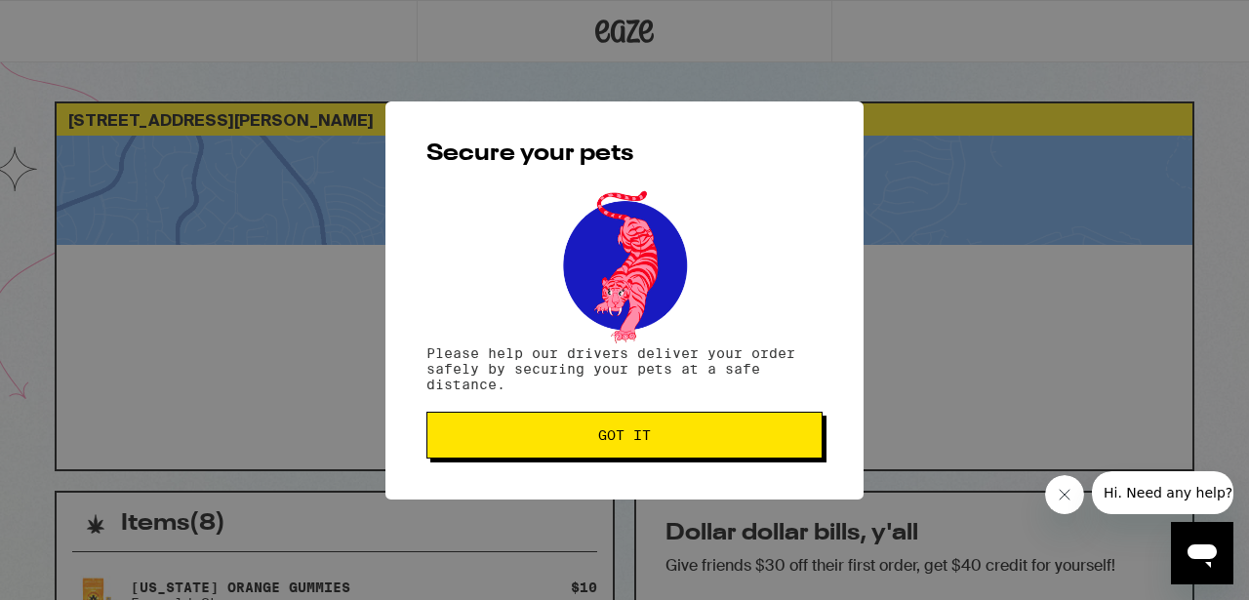
click at [566, 447] on button "Got it" at bounding box center [625, 435] width 396 height 47
